Goal: Information Seeking & Learning: Compare options

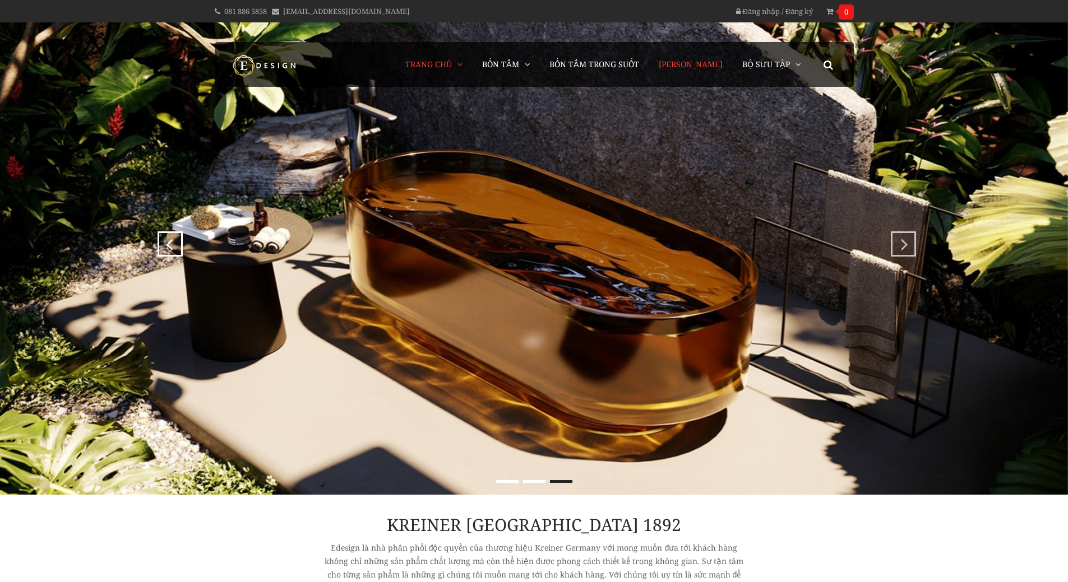
click at [695, 59] on span "[PERSON_NAME]" at bounding box center [691, 64] width 64 height 11
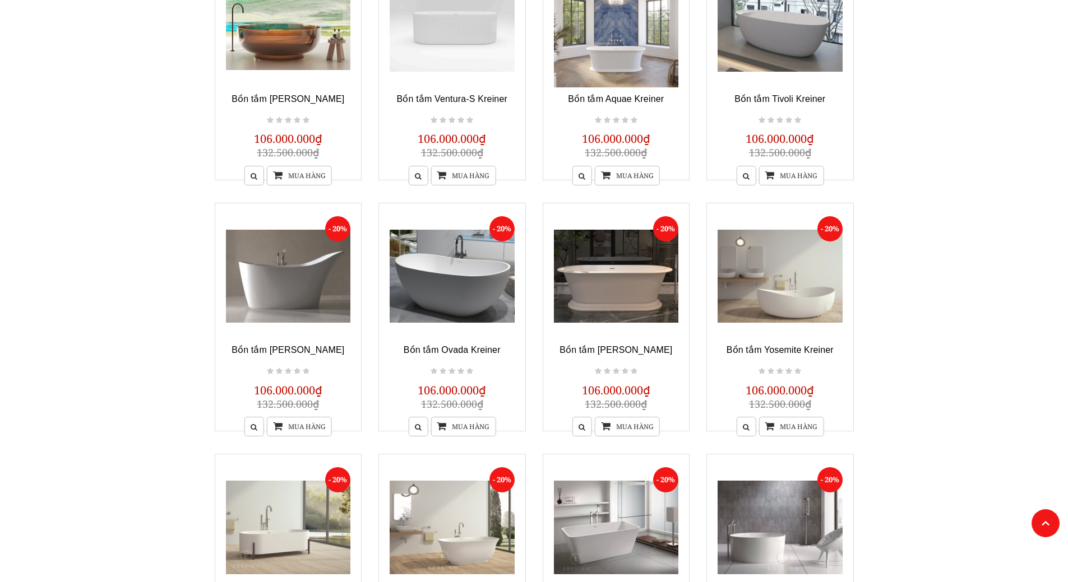
scroll to position [280, 0]
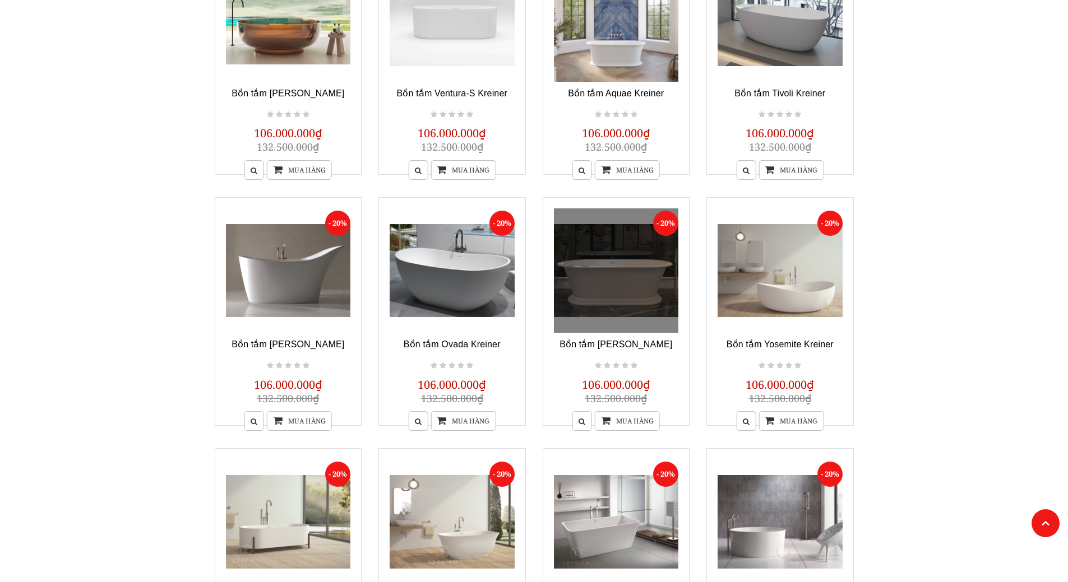
click at [609, 305] on link at bounding box center [616, 271] width 125 height 125
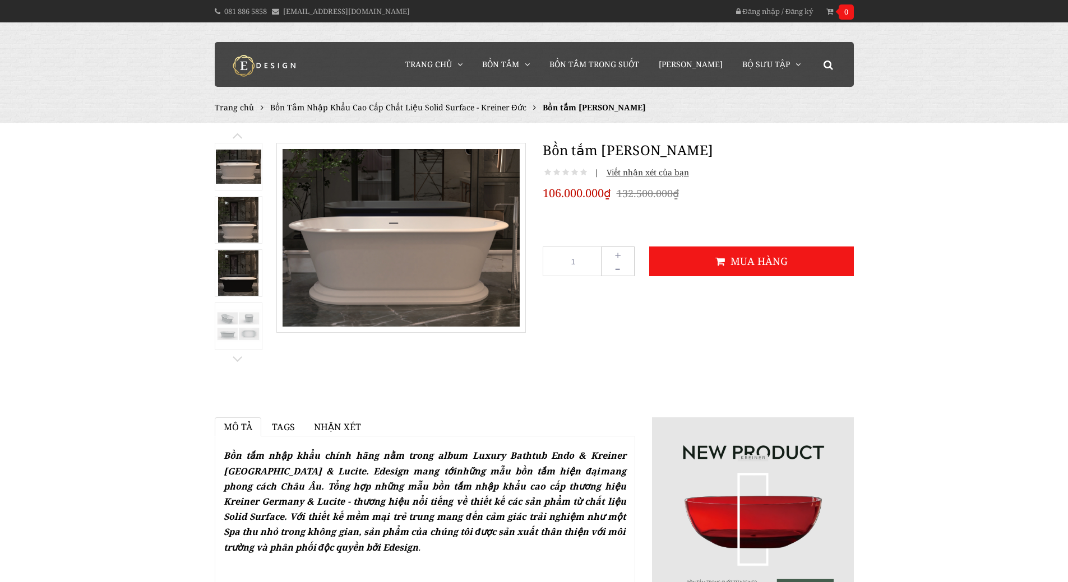
drag, startPoint x: 725, startPoint y: 368, endPoint x: 711, endPoint y: 383, distance: 20.6
click at [725, 368] on div at bounding box center [534, 256] width 656 height 255
click at [534, 164] on link "Vòi Cấp Bồn Tắm" at bounding box center [541, 162] width 101 height 21
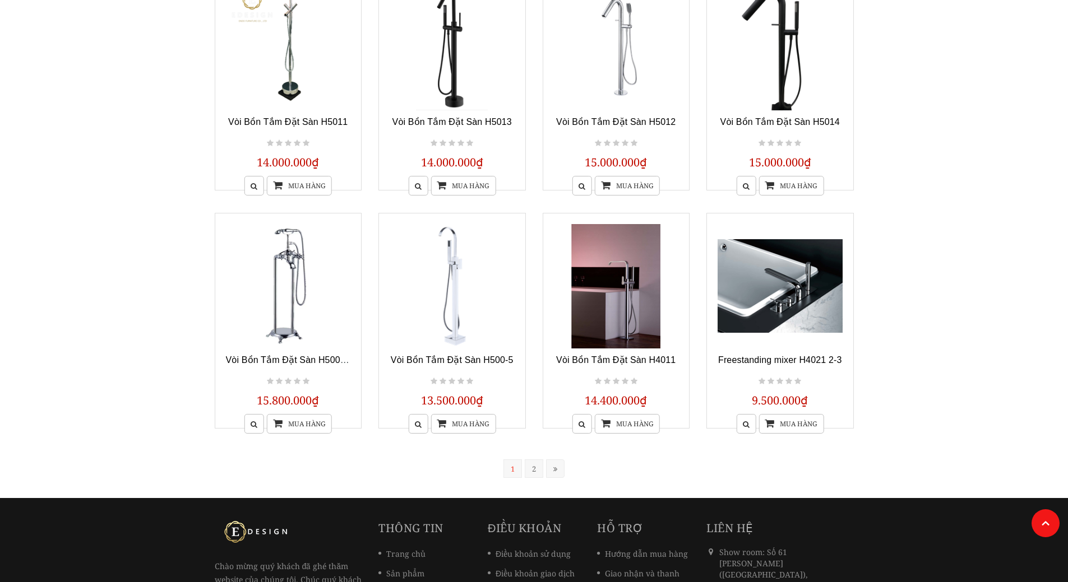
scroll to position [729, 0]
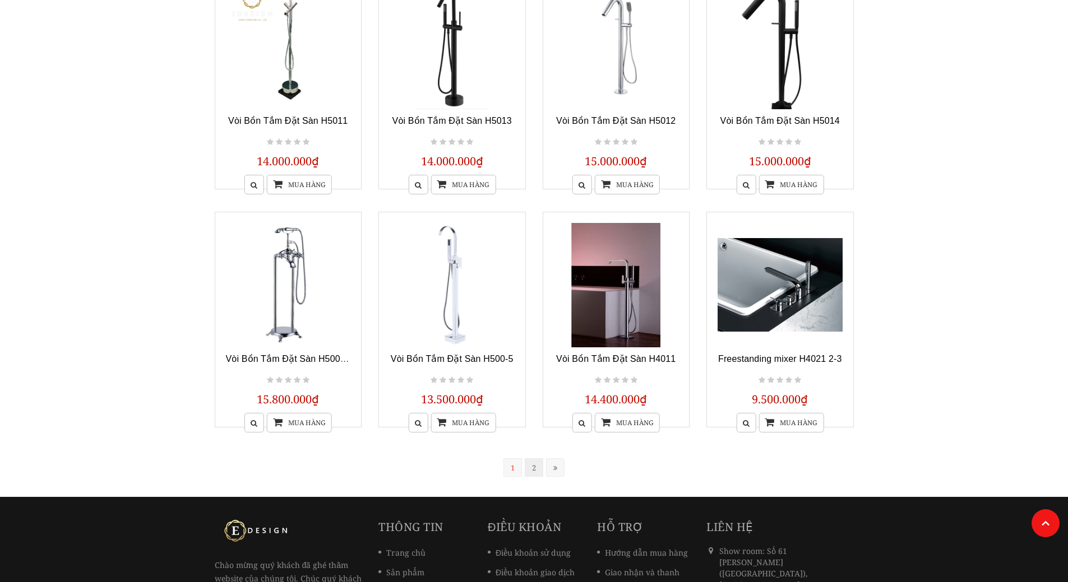
click at [539, 469] on link "2" at bounding box center [534, 468] width 19 height 19
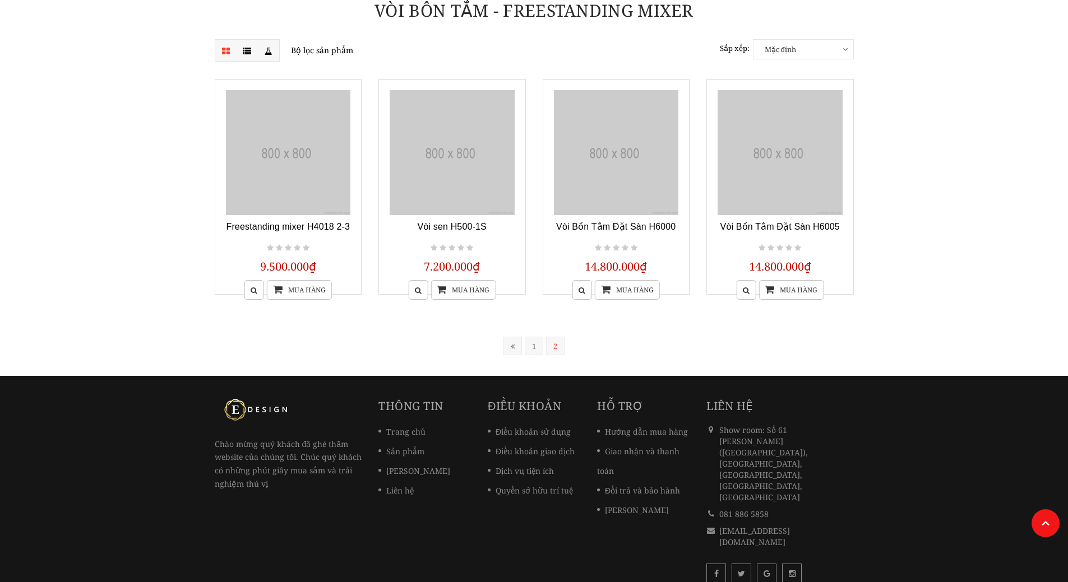
scroll to position [151, 0]
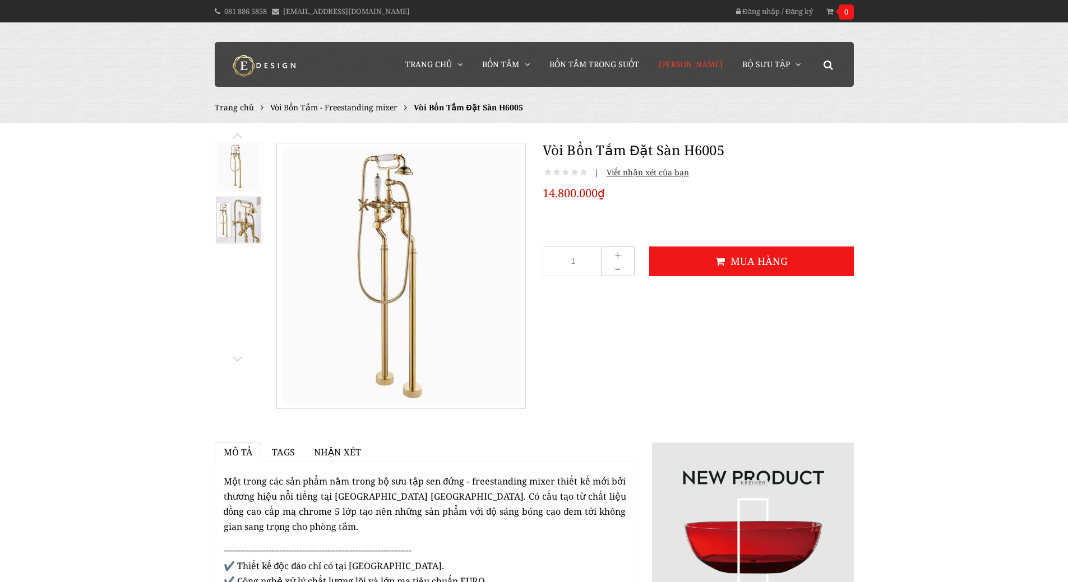
click at [693, 62] on span "[PERSON_NAME]" at bounding box center [691, 64] width 64 height 11
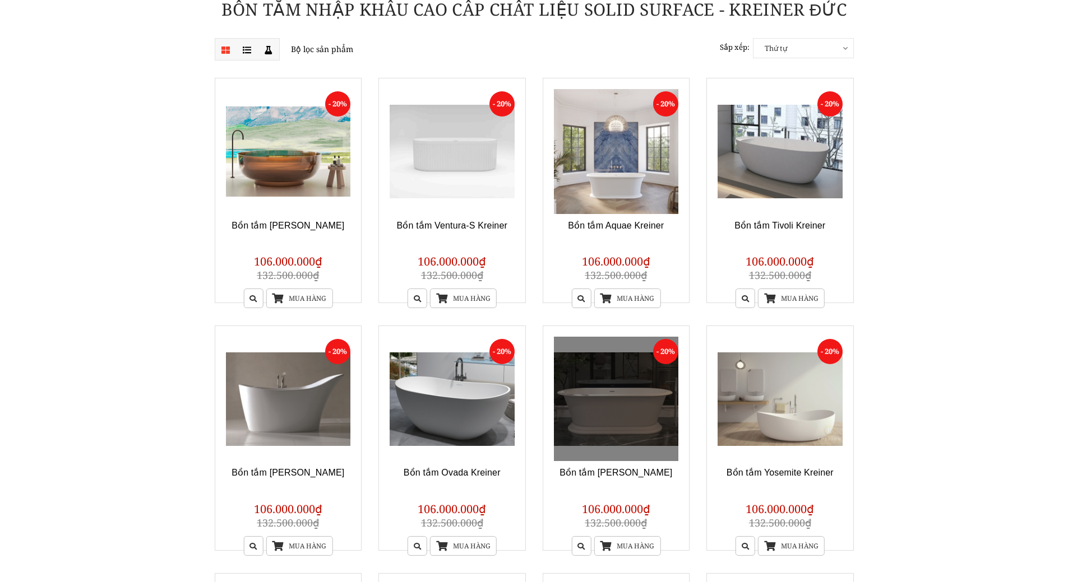
scroll to position [168, 0]
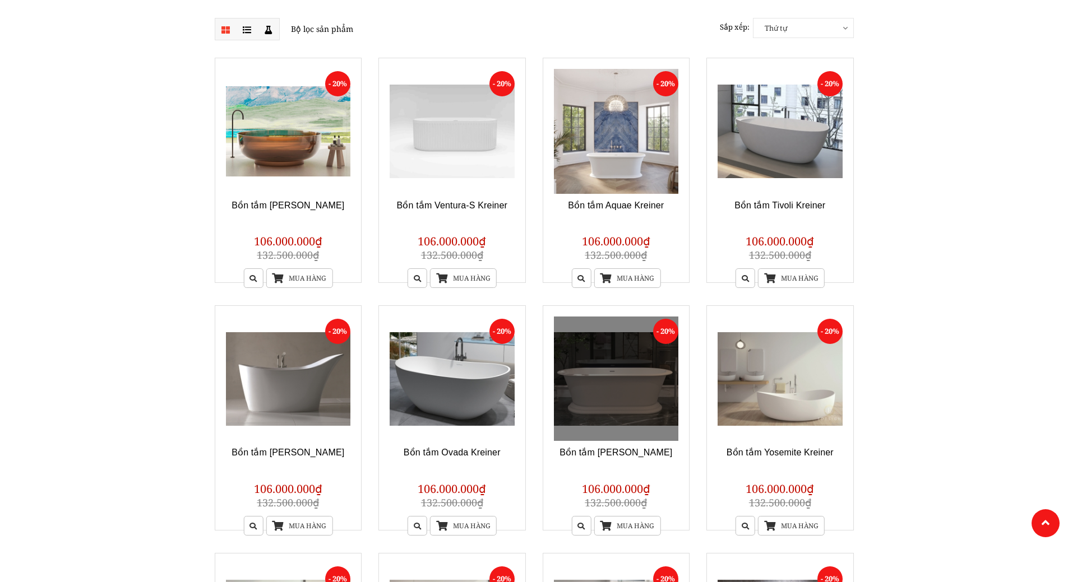
click at [594, 368] on link at bounding box center [616, 379] width 125 height 125
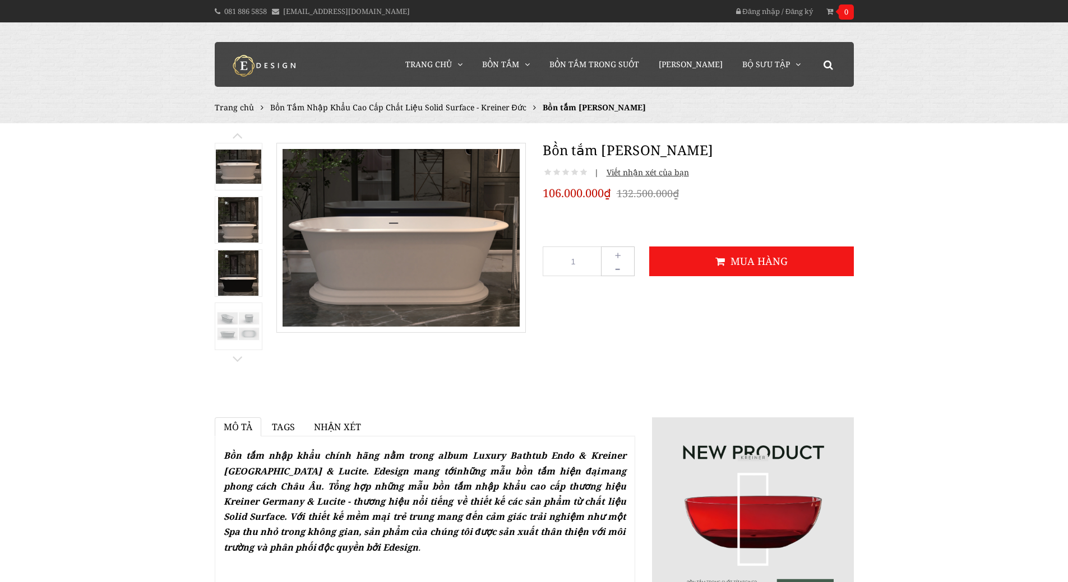
drag, startPoint x: 470, startPoint y: 455, endPoint x: 553, endPoint y: 450, distance: 83.1
click at [554, 450] on strong "Bồn tắm nhập khẩu chính hãng nằm trong album Luxury Bathtub Endo & Kreiner [GEO…" at bounding box center [425, 502] width 403 height 104
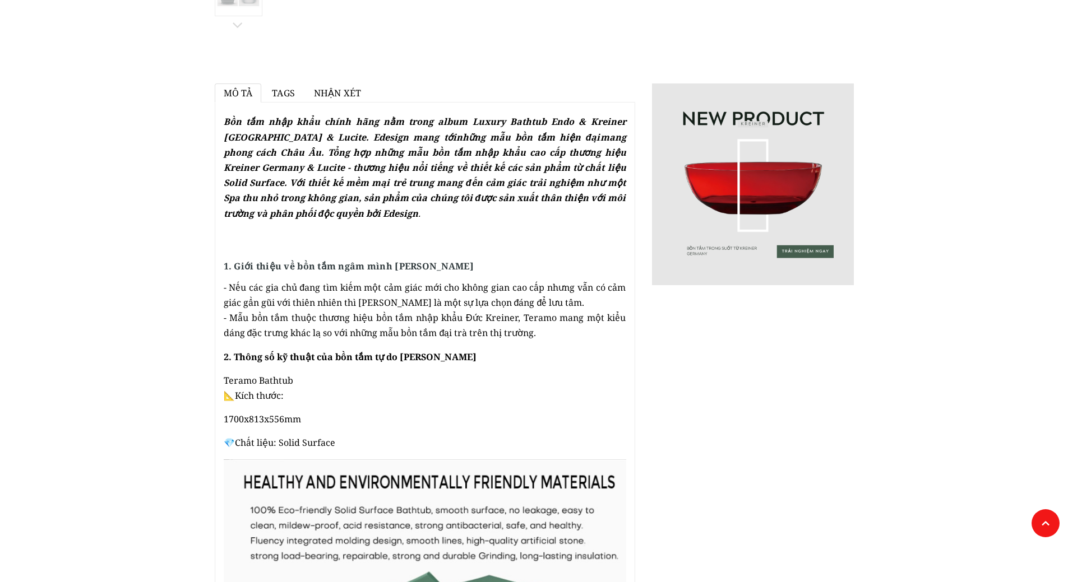
scroll to position [336, 0]
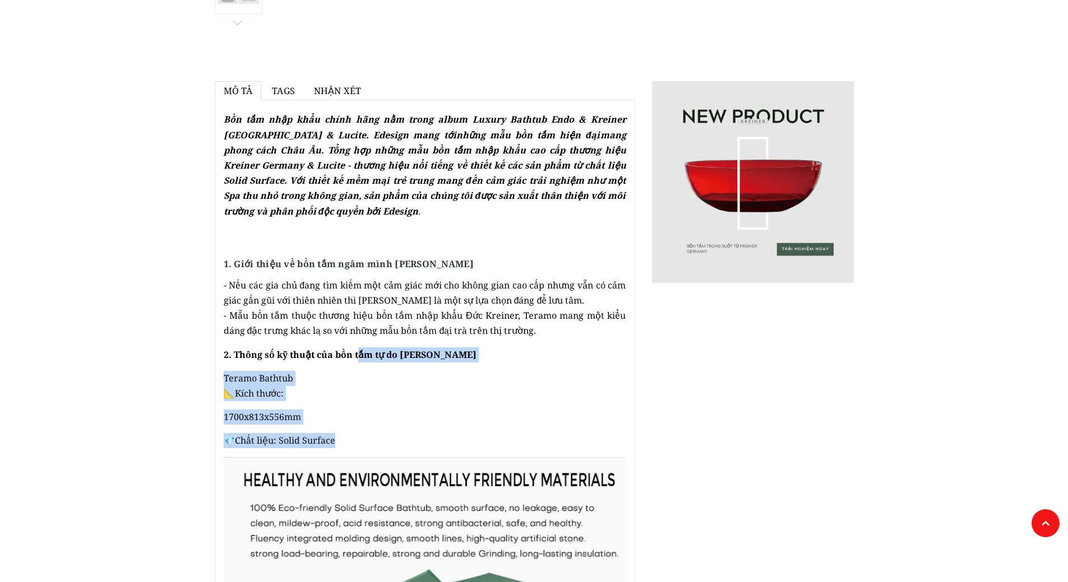
drag, startPoint x: 357, startPoint y: 354, endPoint x: 392, endPoint y: 433, distance: 87.1
copy div "ắm tự do Teramo Kreiner Teramo Bathtub 📐Kích thước: 1700x813x556mm 💎Chất liệu: …"
